Goal: Check status: Check status

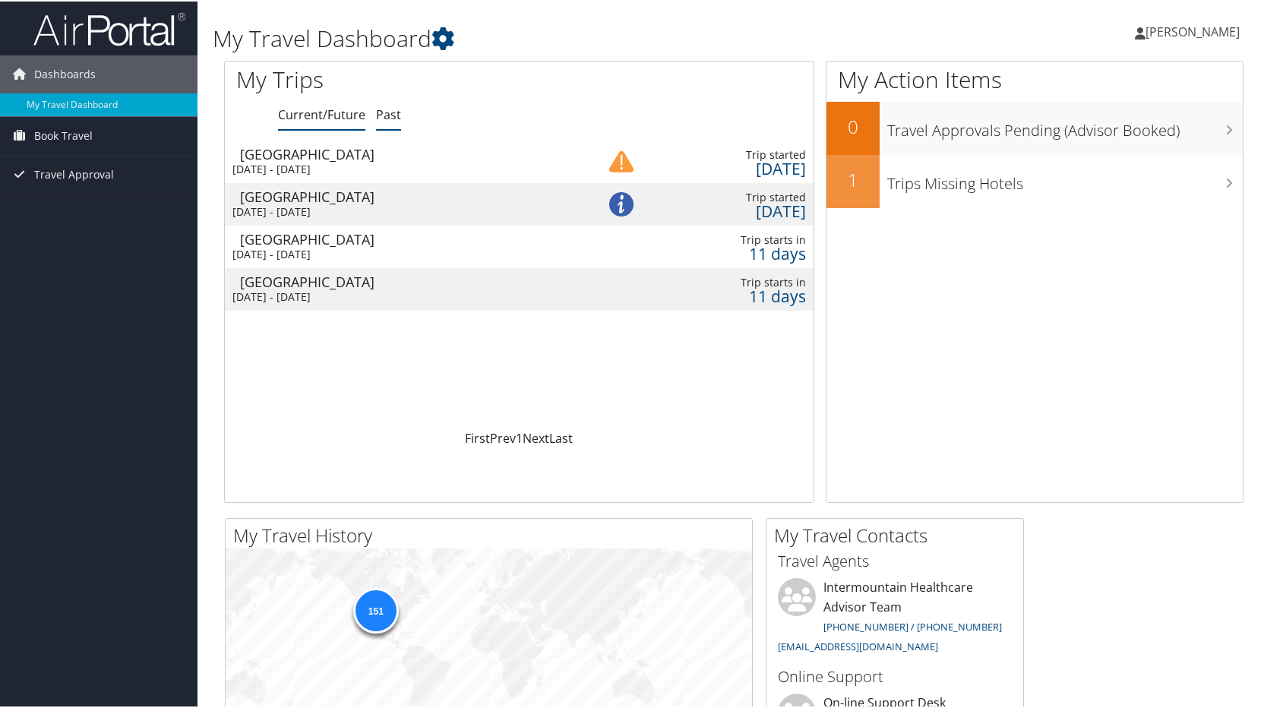
click at [392, 119] on link "Past" at bounding box center [388, 113] width 25 height 17
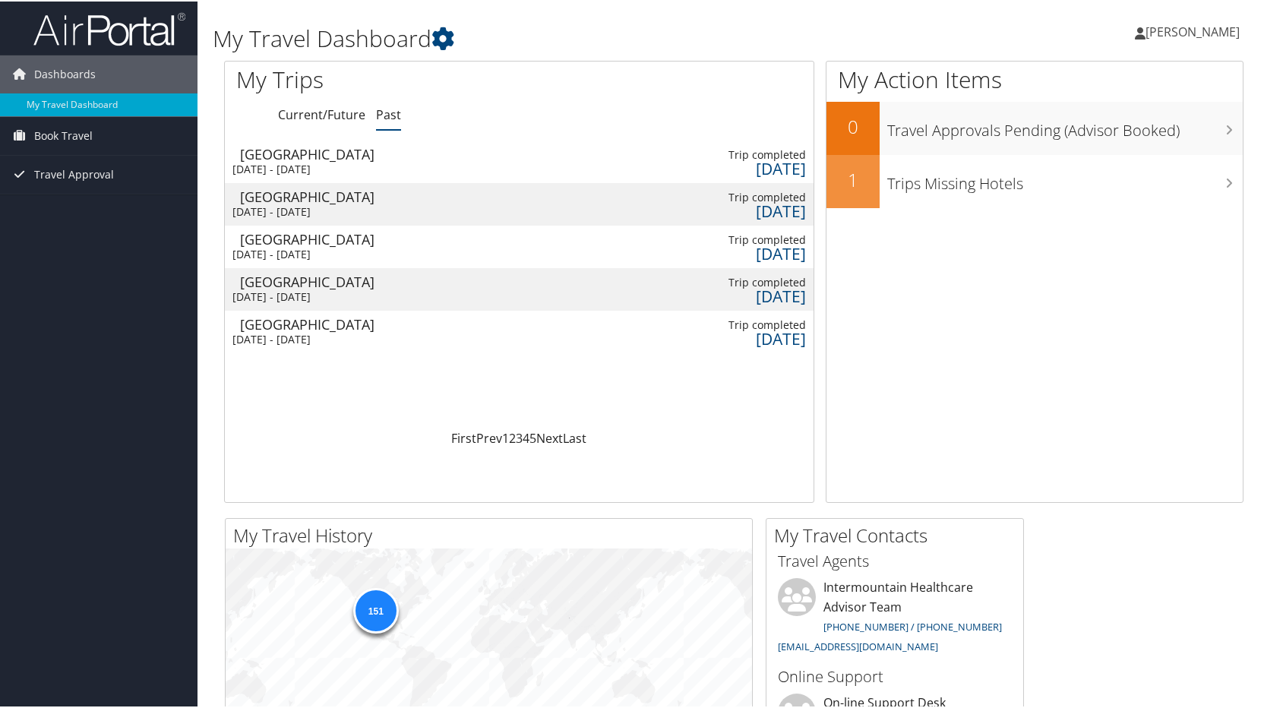
click at [327, 162] on div "[DATE] - [DATE]" at bounding box center [402, 168] width 338 height 14
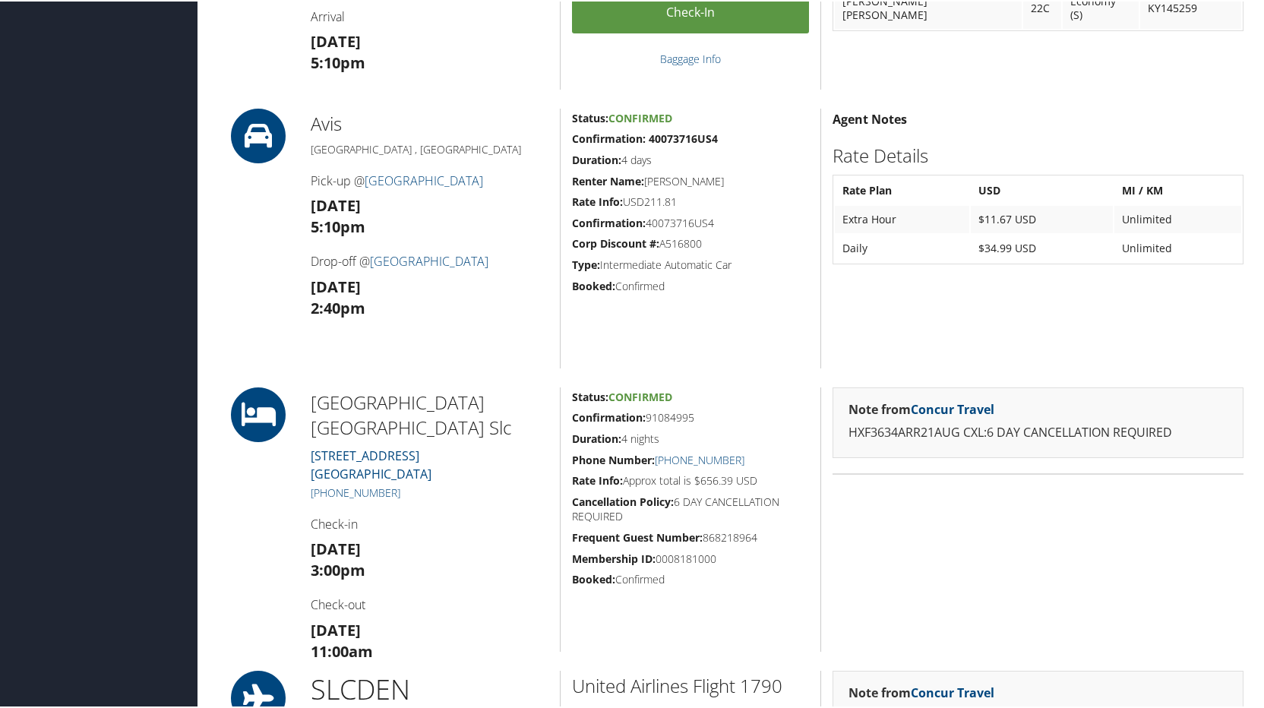
scroll to position [601, 0]
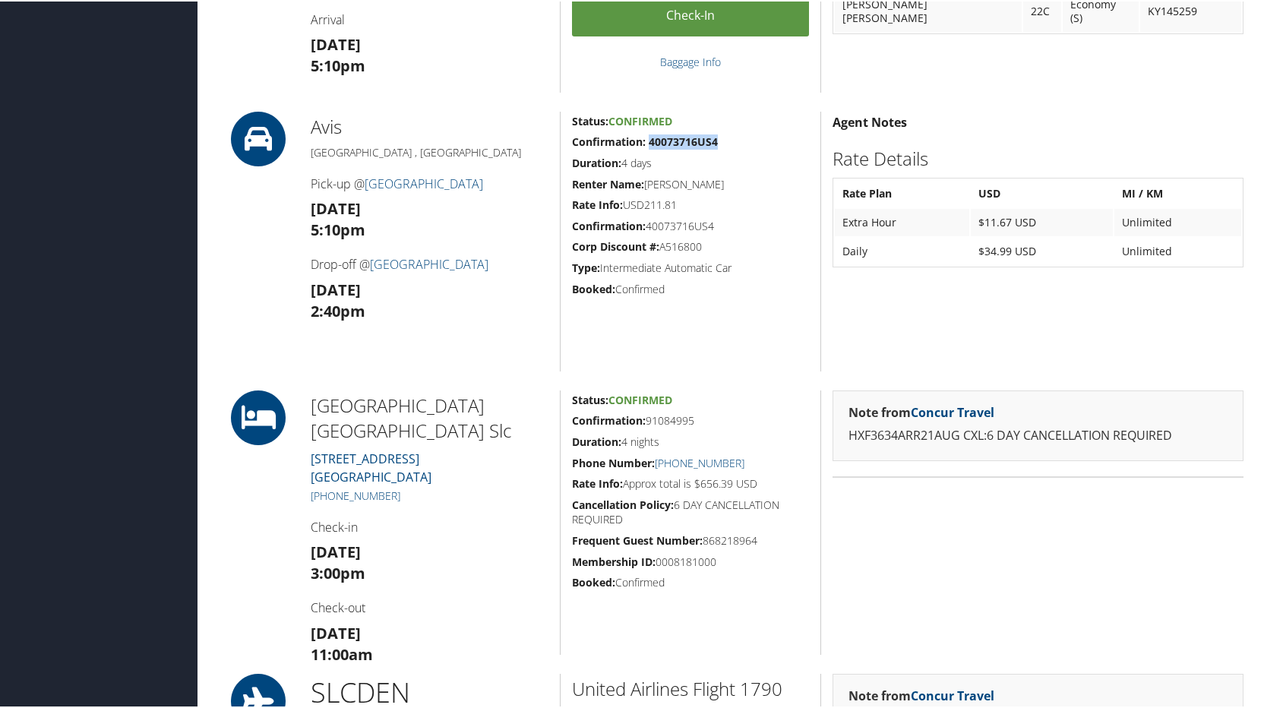
drag, startPoint x: 717, startPoint y: 141, endPoint x: 649, endPoint y: 141, distance: 67.6
click at [649, 141] on h5 "Confirmation: 40073716US4" at bounding box center [690, 140] width 237 height 15
copy strong "40073716US4"
